Goal: Transaction & Acquisition: Download file/media

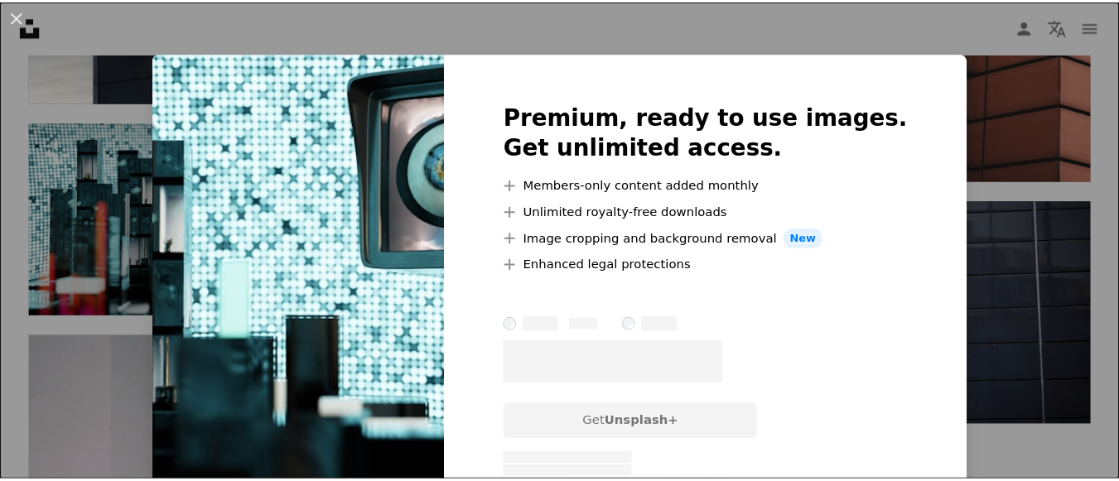
scroll to position [2309, 0]
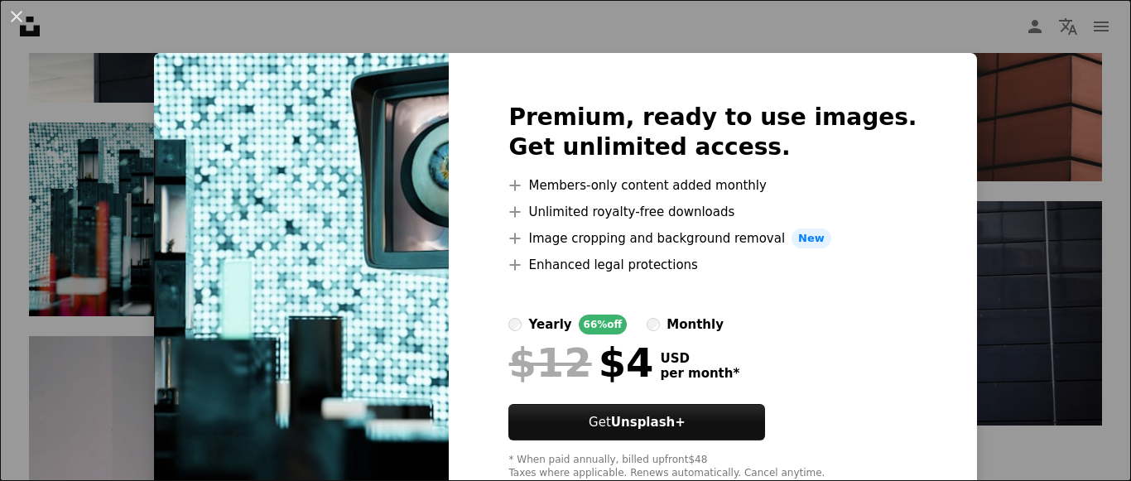
click at [341, 260] on img at bounding box center [301, 291] width 295 height 477
click at [985, 155] on div "An X shape Premium, ready to use images. Get unlimited access. A plus sign Memb…" at bounding box center [565, 240] width 1131 height 481
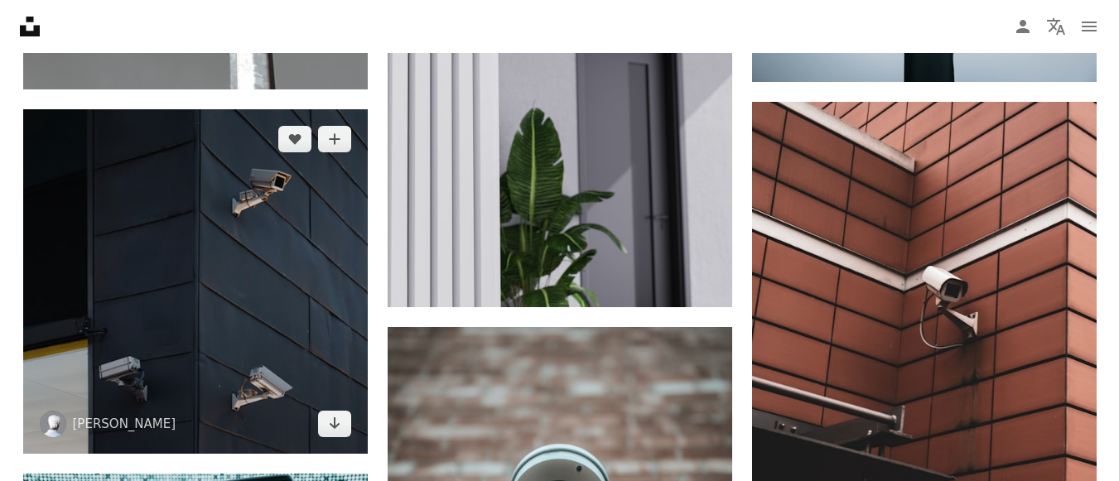
scroll to position [2061, 0]
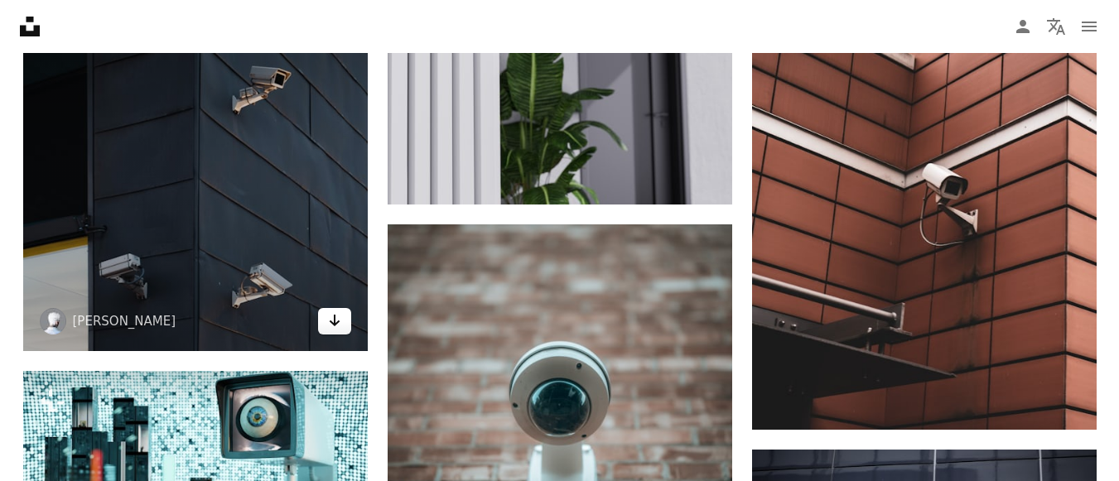
click at [339, 322] on icon "Arrow pointing down" at bounding box center [334, 320] width 13 height 20
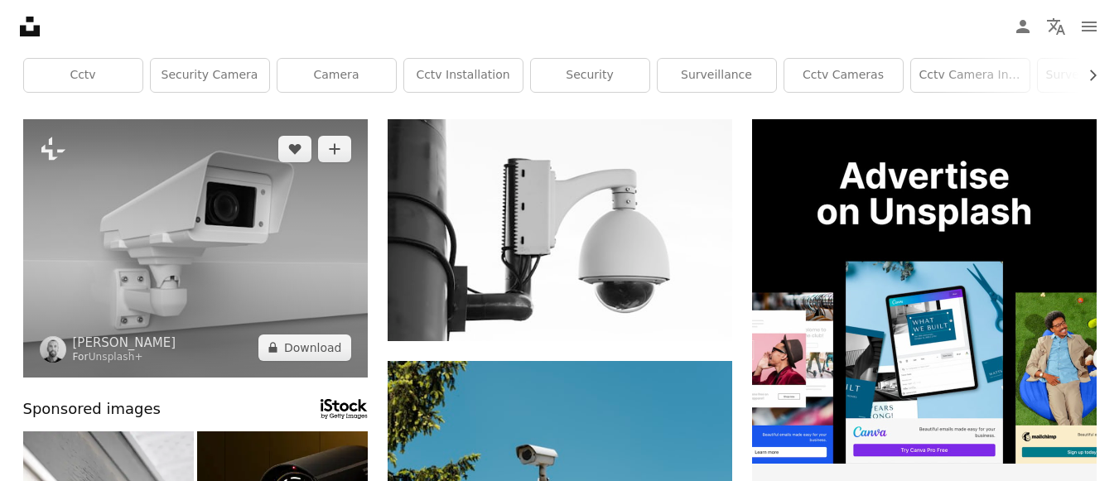
scroll to position [166, 0]
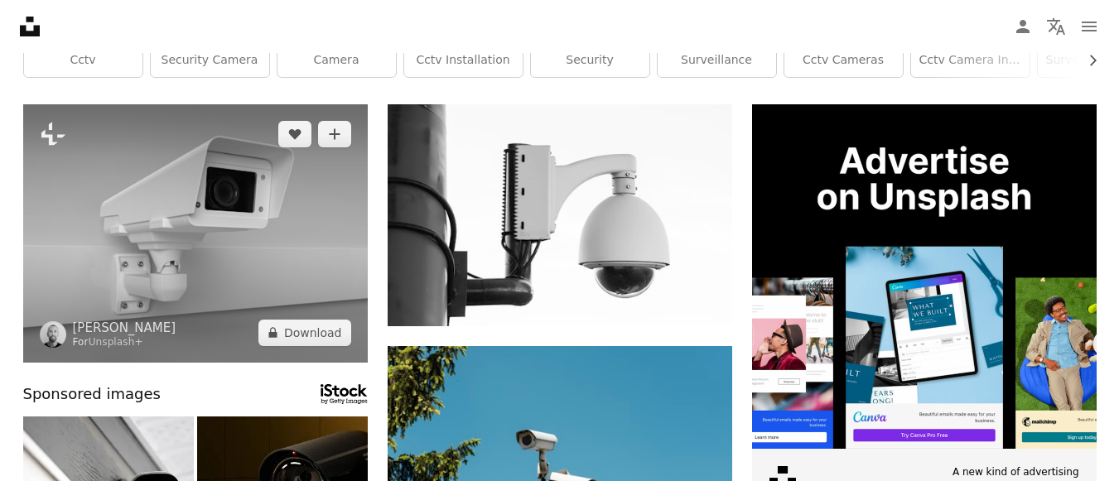
drag, startPoint x: 137, startPoint y: 274, endPoint x: 233, endPoint y: 324, distance: 108.1
click at [233, 324] on img at bounding box center [195, 233] width 344 height 258
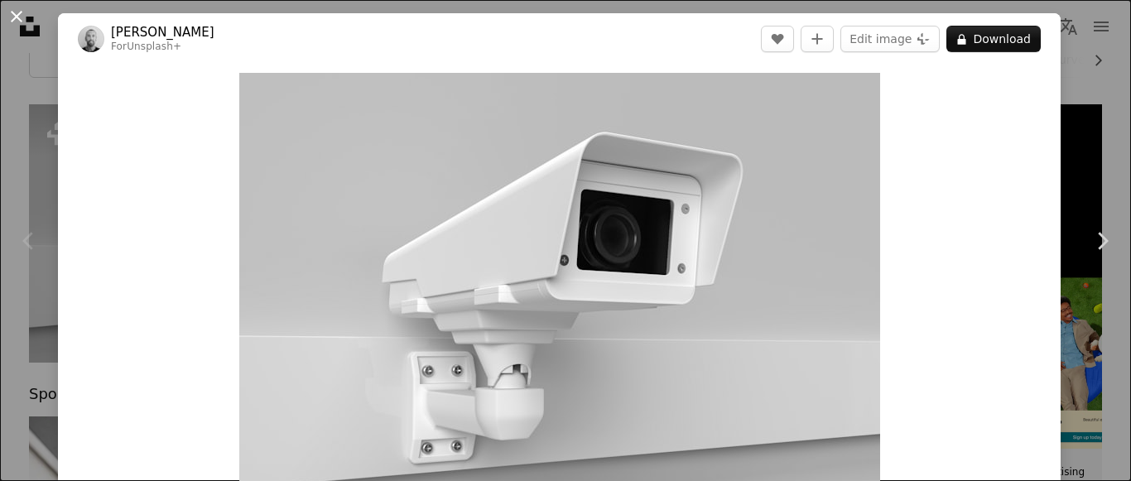
click at [17, 12] on button "An X shape" at bounding box center [17, 17] width 20 height 20
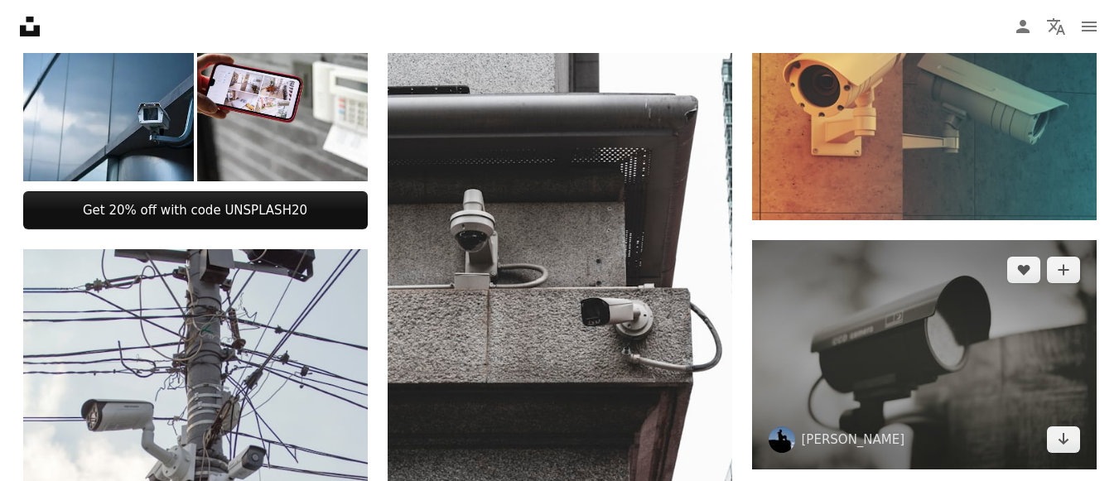
scroll to position [828, 0]
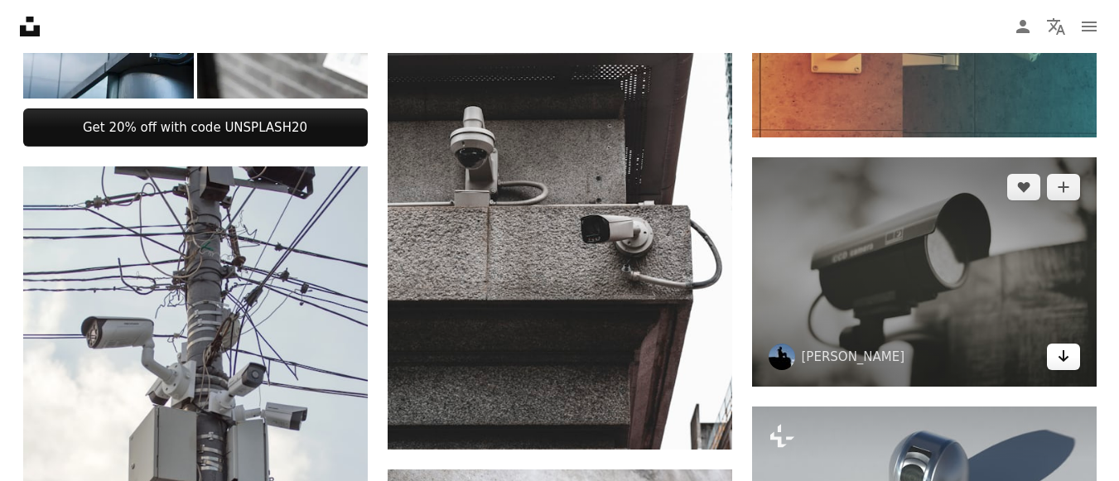
click at [1069, 355] on icon "Arrow pointing down" at bounding box center [1062, 356] width 13 height 20
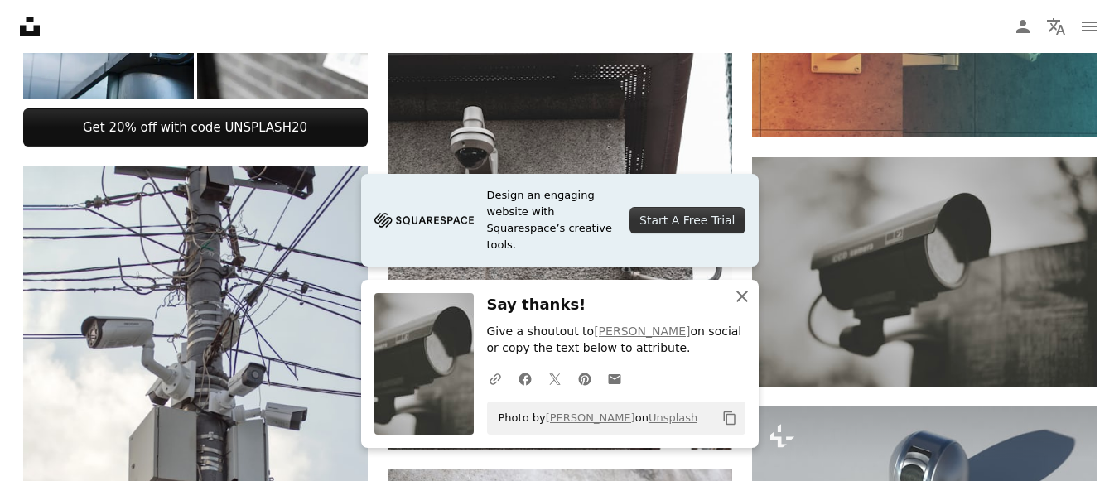
click at [749, 300] on icon "An X shape" at bounding box center [742, 296] width 20 height 20
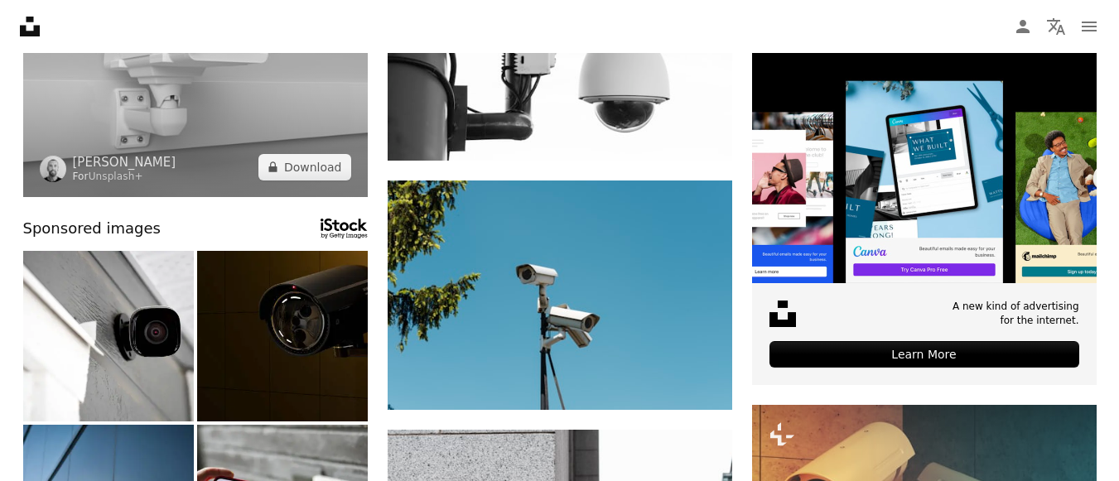
scroll to position [0, 0]
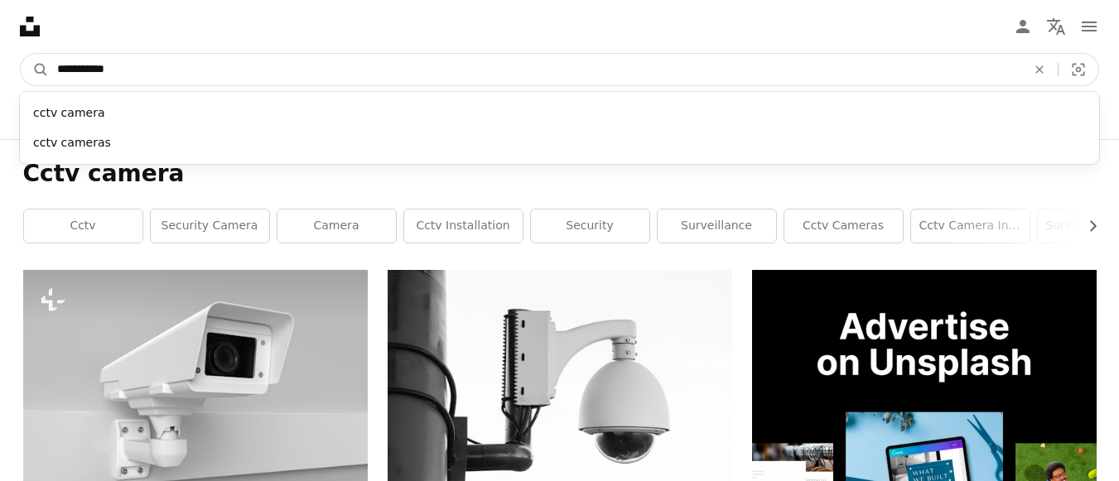
drag, startPoint x: 118, startPoint y: 71, endPoint x: 79, endPoint y: 63, distance: 40.6
click at [79, 63] on input "**********" at bounding box center [535, 69] width 972 height 31
type input "**********"
click at [21, 54] on button "A magnifying glass" at bounding box center [35, 69] width 28 height 31
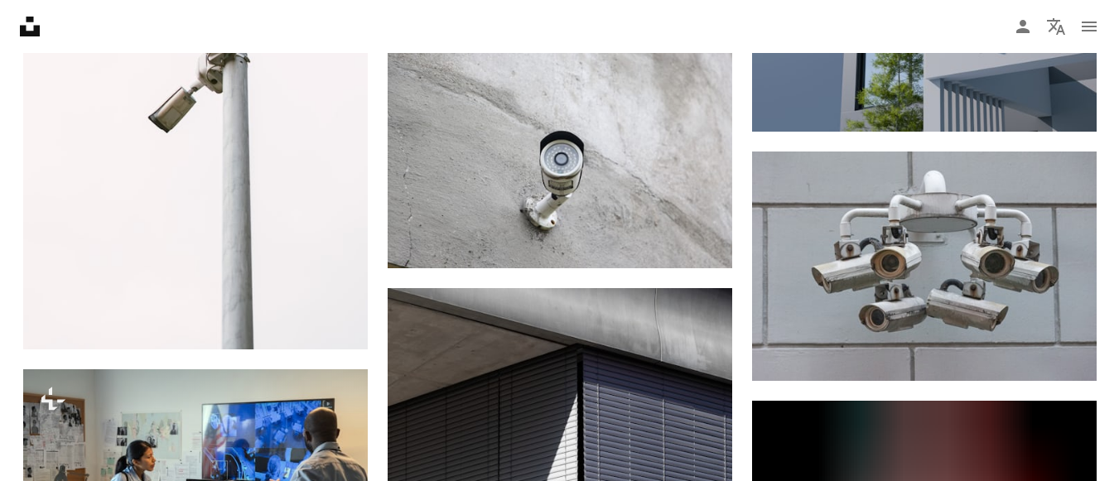
scroll to position [1242, 0]
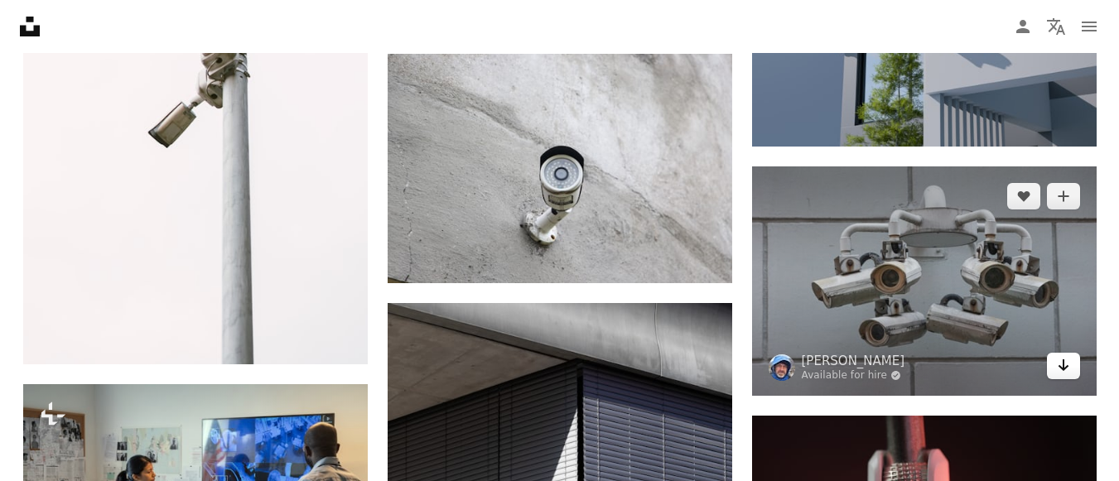
click at [1062, 372] on icon "Arrow pointing down" at bounding box center [1062, 365] width 13 height 20
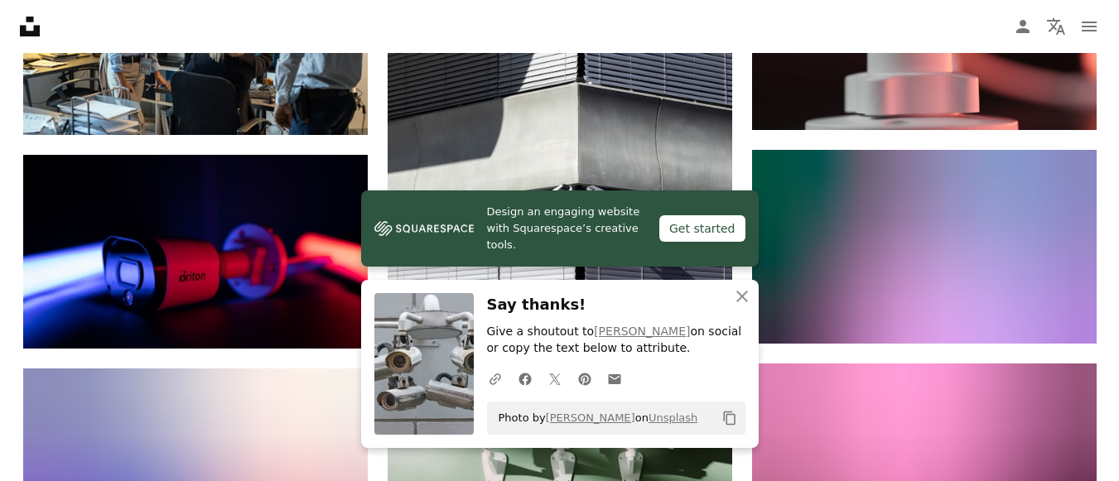
scroll to position [1739, 0]
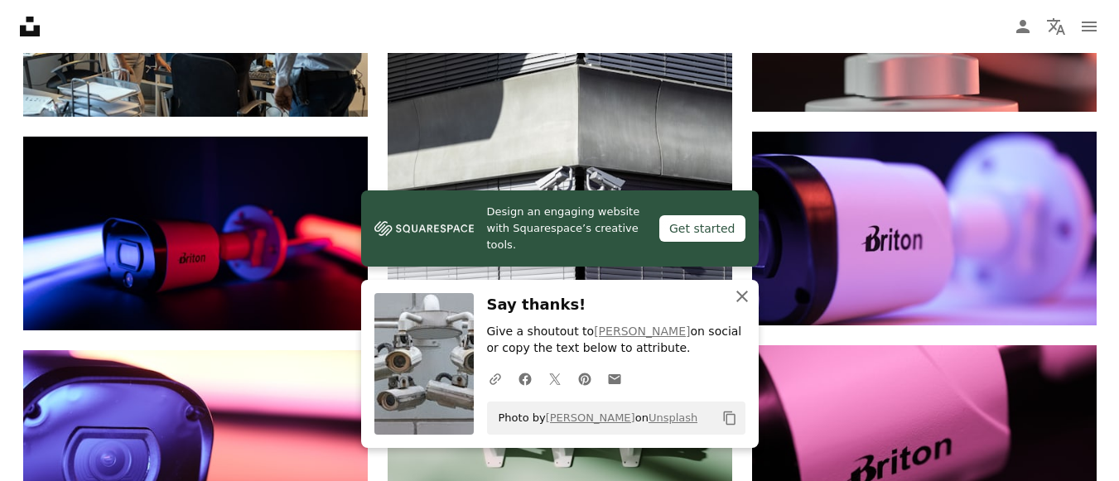
click at [746, 296] on icon "An X shape" at bounding box center [742, 296] width 20 height 20
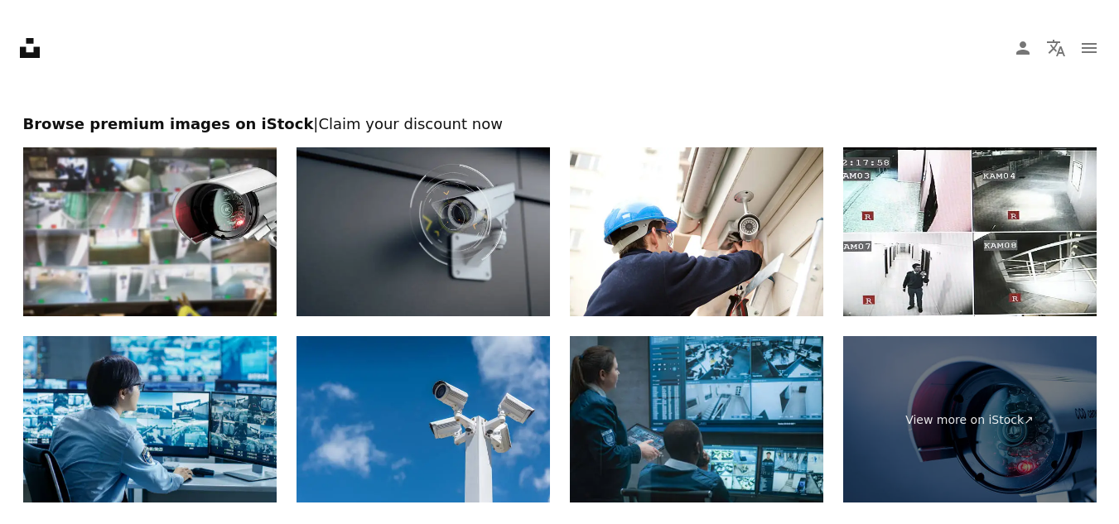
scroll to position [2484, 0]
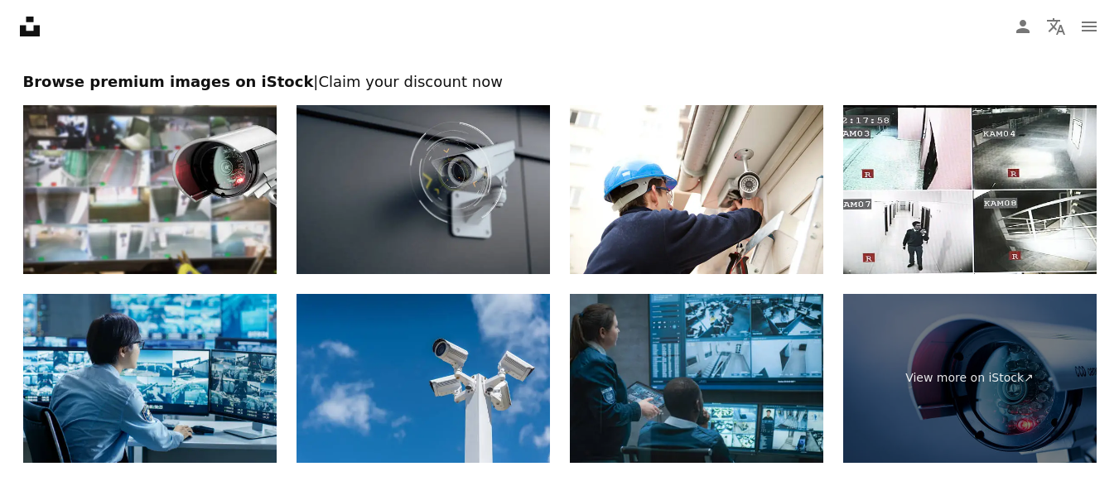
click at [409, 236] on img at bounding box center [422, 189] width 253 height 169
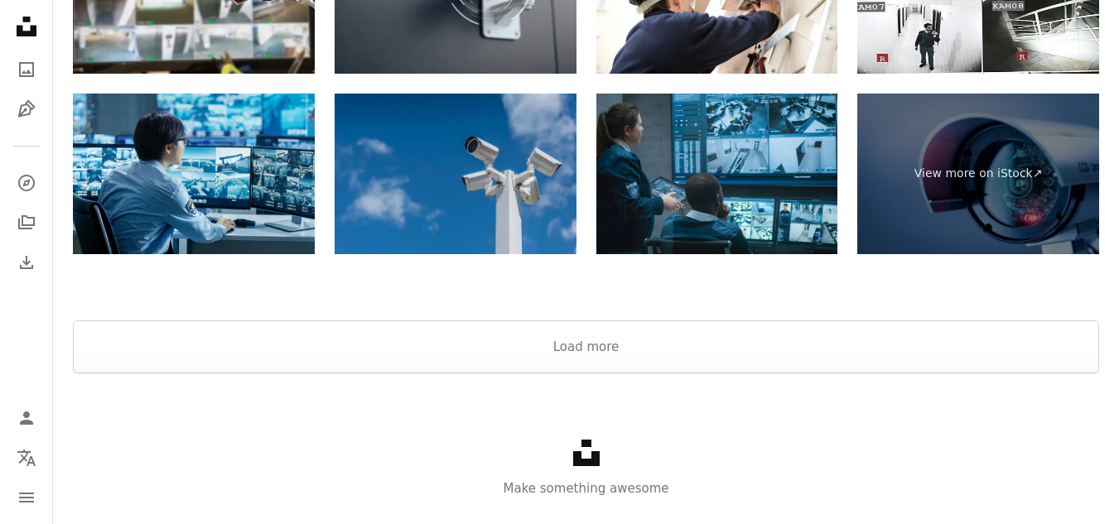
scroll to position [2567, 0]
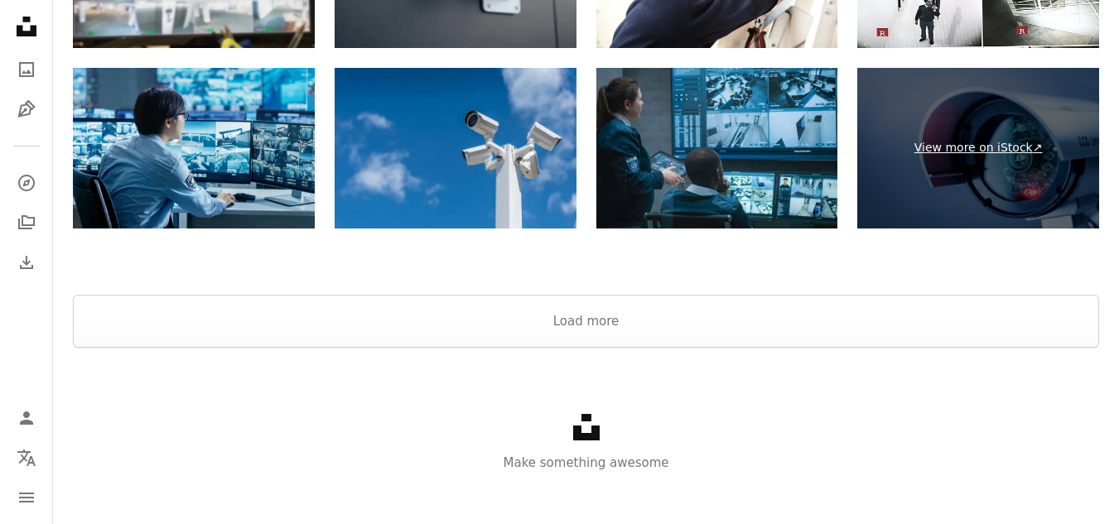
click at [983, 176] on link "View more on iStock ↗" at bounding box center [978, 148] width 242 height 161
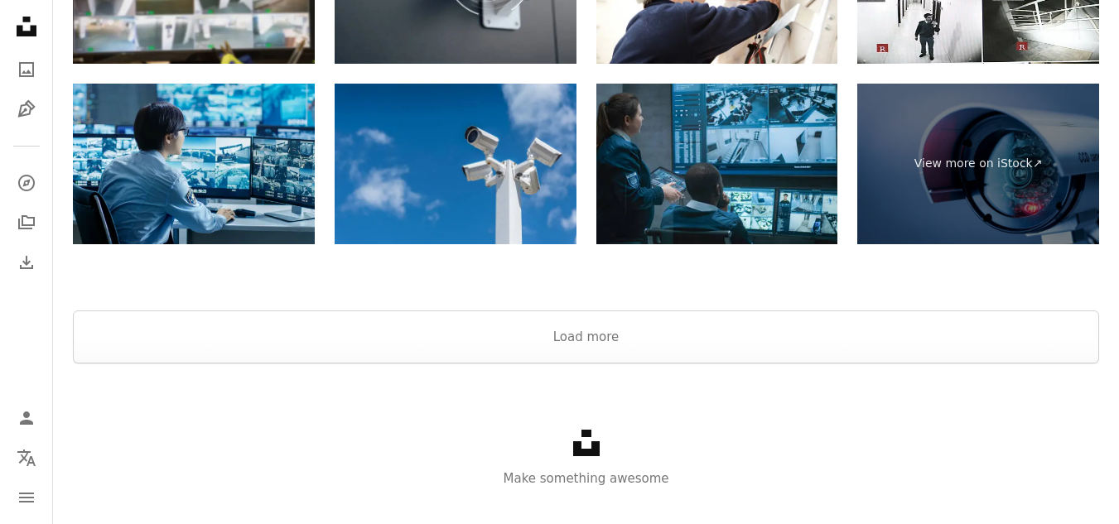
scroll to position [2581, 0]
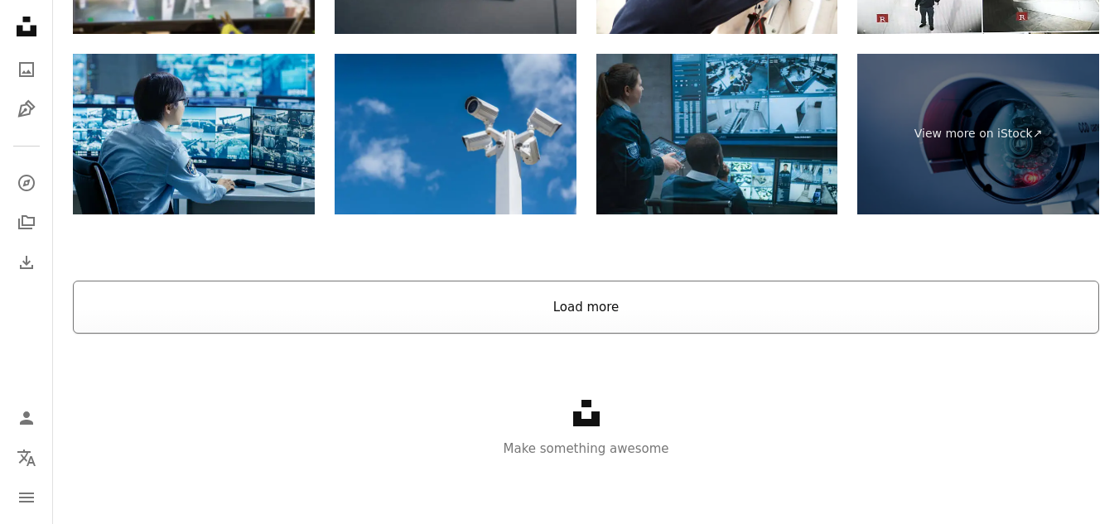
click at [612, 314] on button "Load more" at bounding box center [586, 307] width 1026 height 53
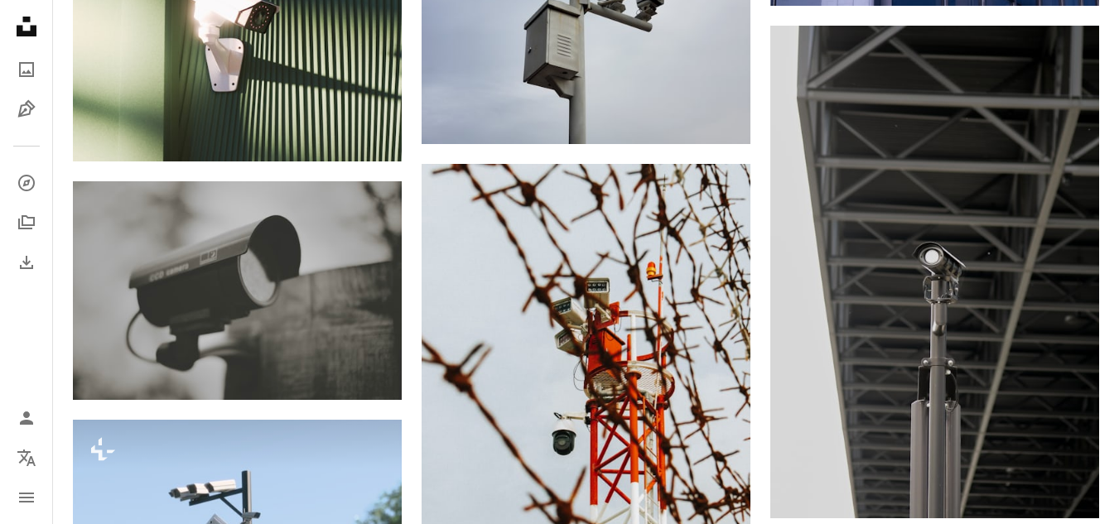
scroll to position [4236, 0]
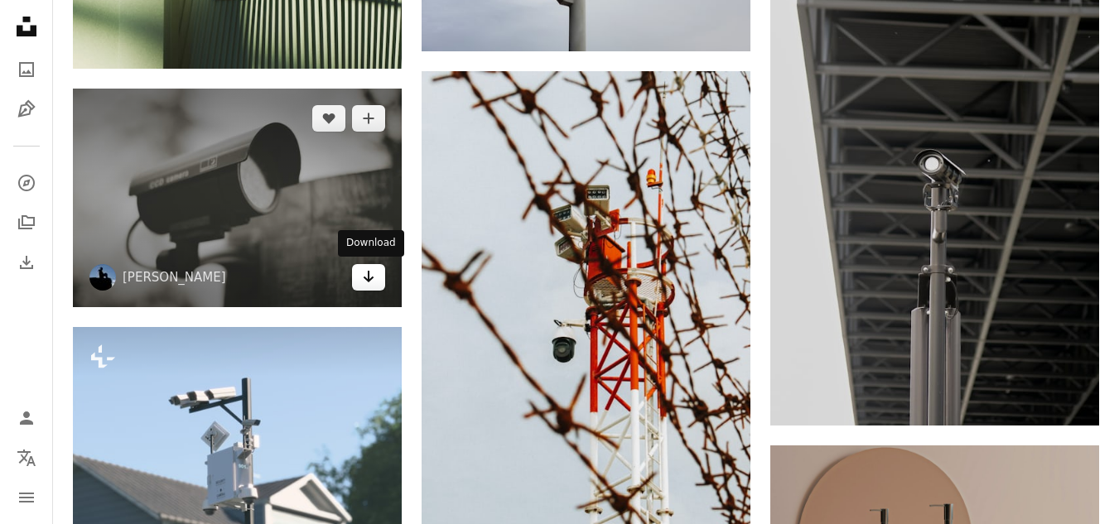
click at [373, 280] on icon "Arrow pointing down" at bounding box center [368, 277] width 13 height 20
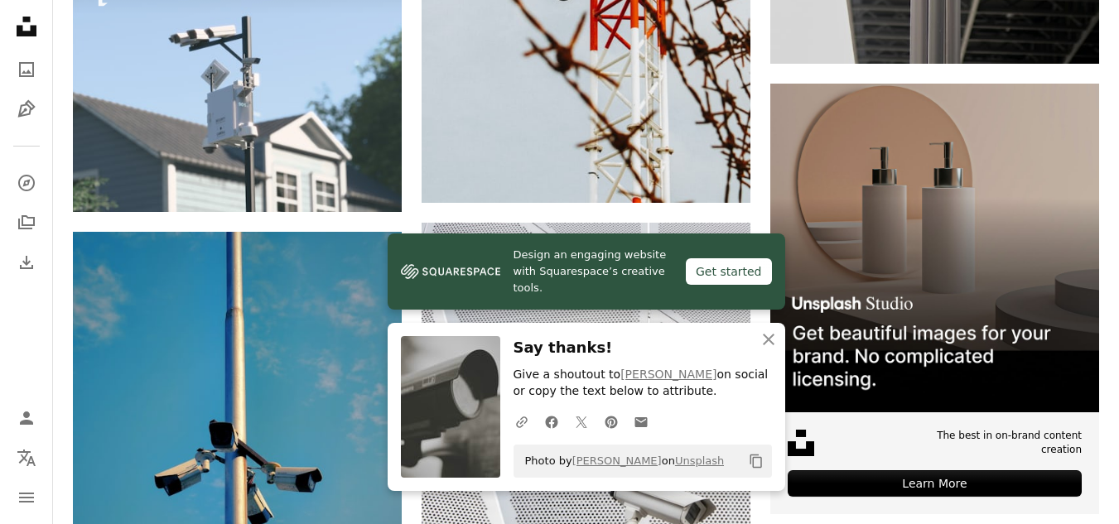
scroll to position [4733, 0]
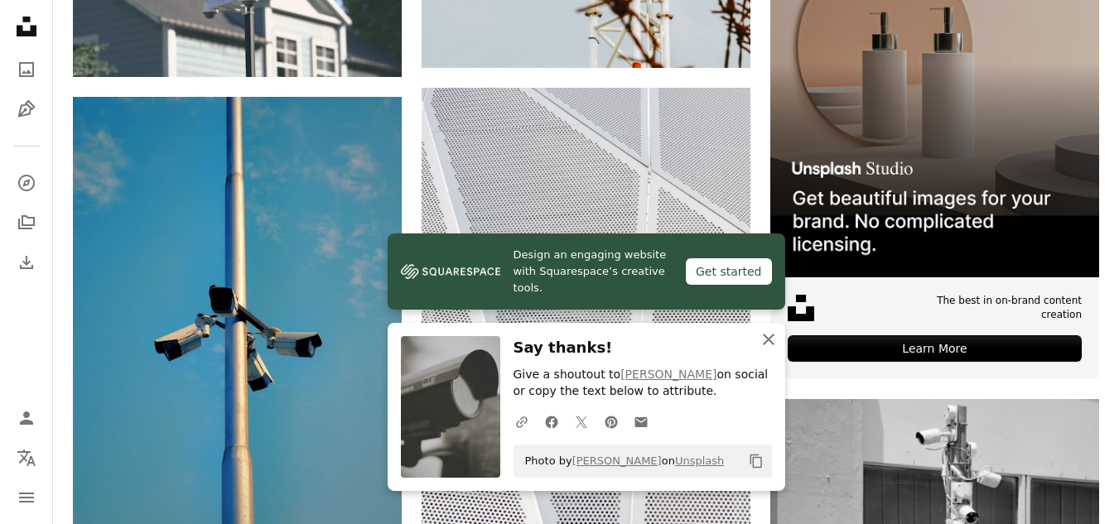
click at [772, 339] on icon "An X shape" at bounding box center [768, 340] width 20 height 20
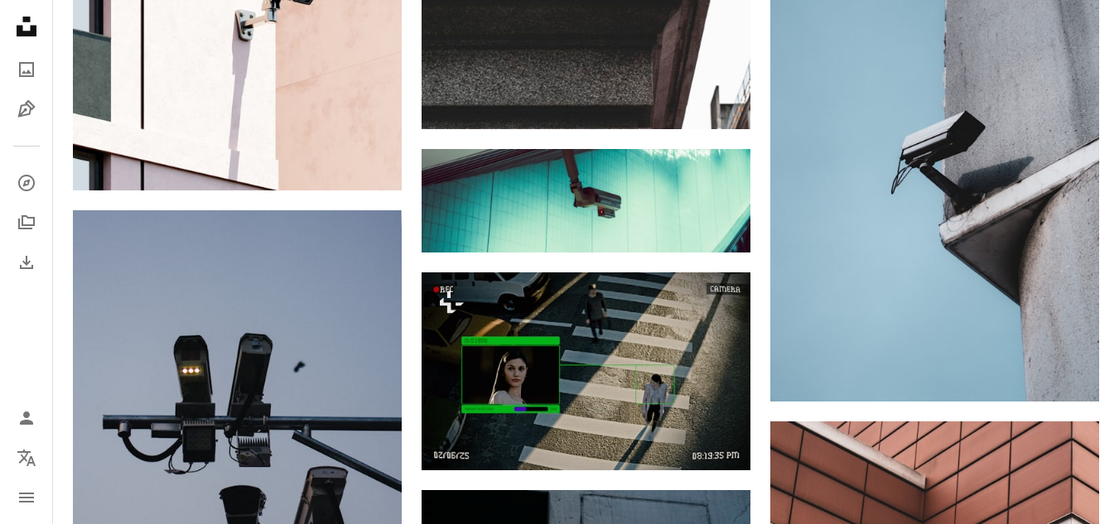
scroll to position [6223, 0]
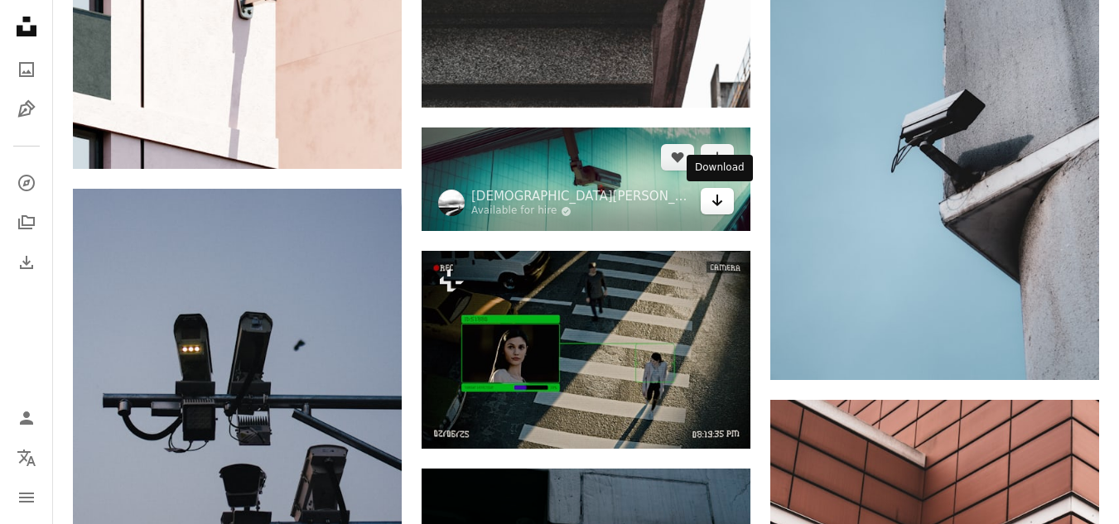
click at [711, 205] on icon "Arrow pointing down" at bounding box center [716, 200] width 13 height 20
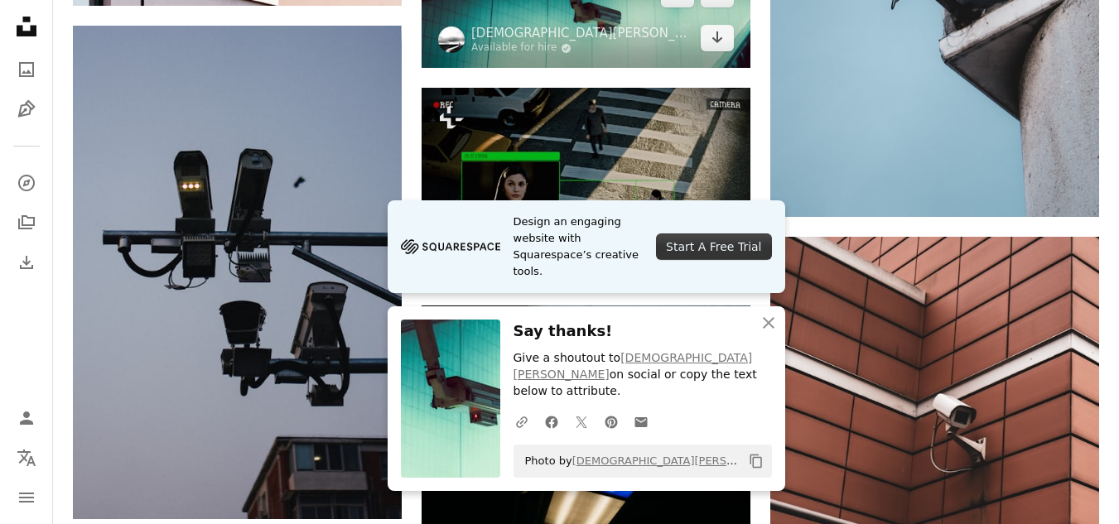
scroll to position [6389, 0]
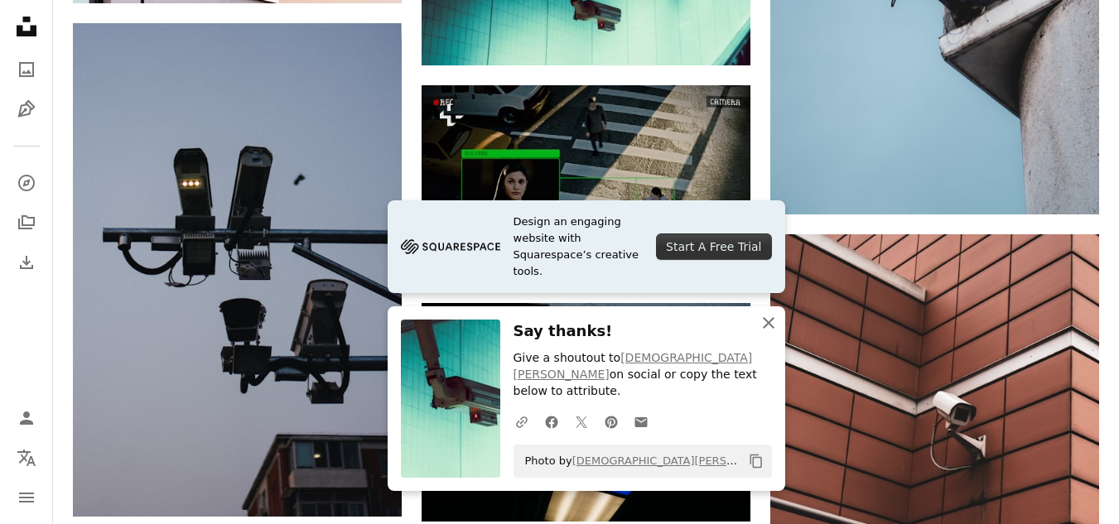
click at [770, 333] on icon "An X shape" at bounding box center [768, 323] width 20 height 20
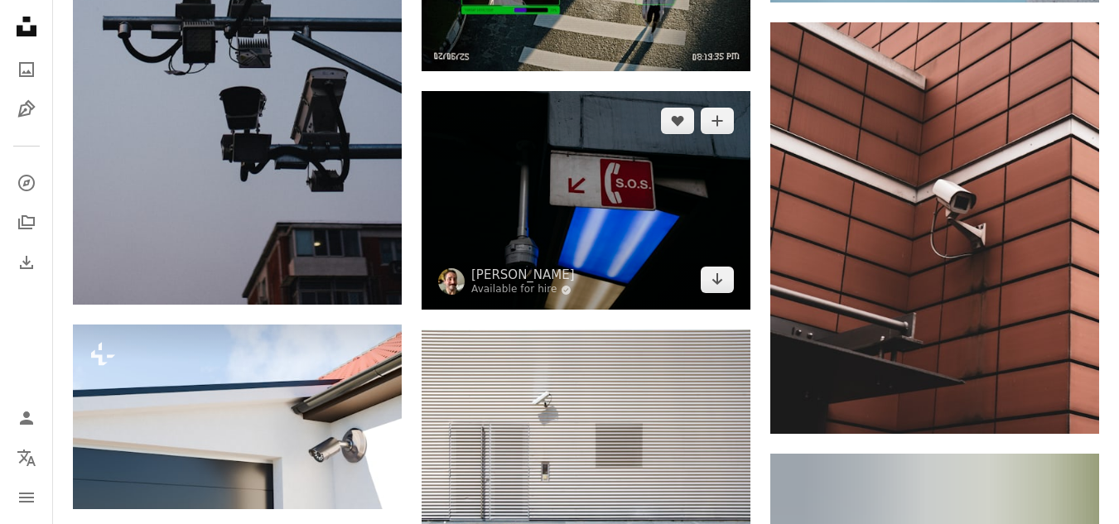
scroll to position [6637, 0]
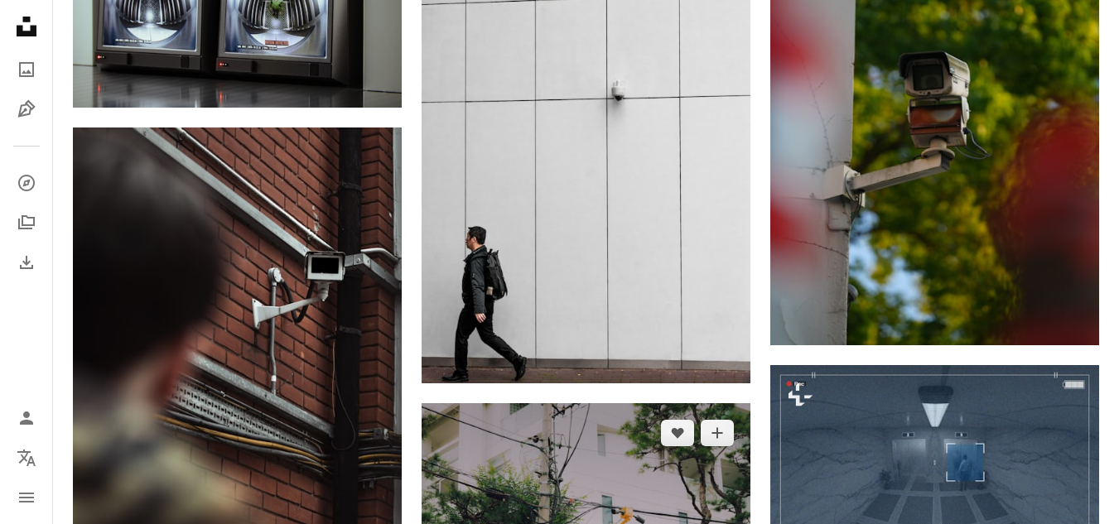
scroll to position [8707, 0]
